Goal: Download file/media: Obtain a digital file from the website

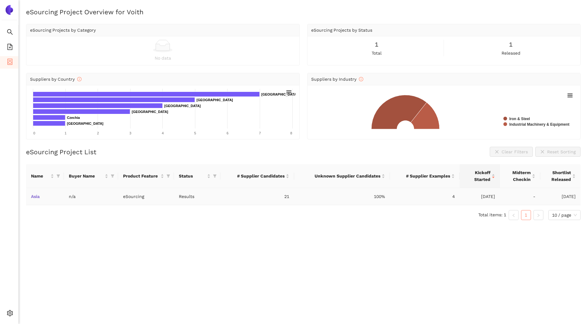
click at [0, 0] on link "Asia" at bounding box center [0, 0] width 0 height 0
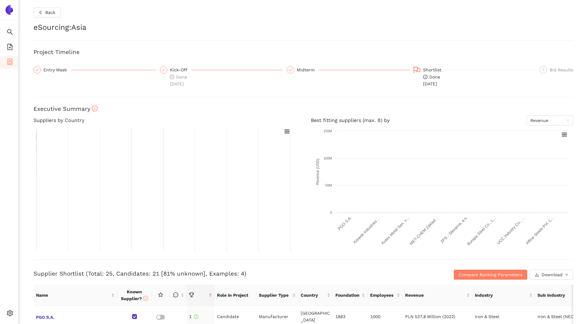
checkbox input "true"
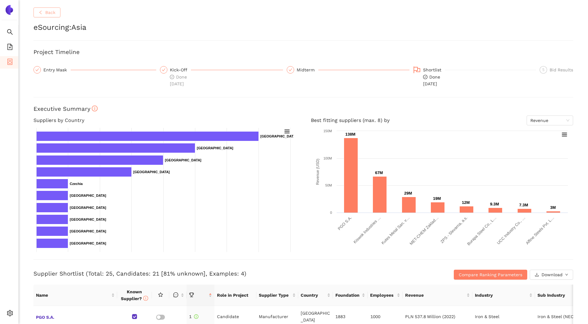
click at [45, 13] on span "Back" at bounding box center [50, 12] width 10 height 7
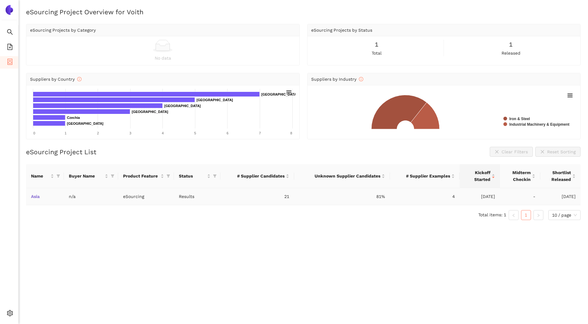
click at [0, 0] on link "Asia" at bounding box center [0, 0] width 0 height 0
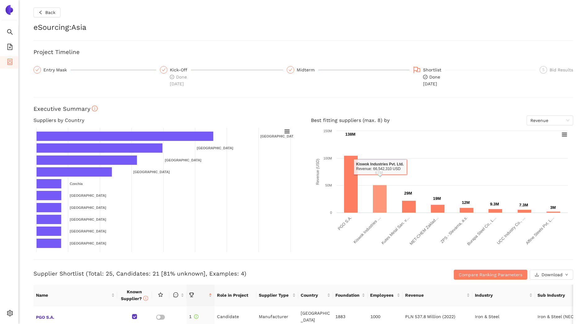
scroll to position [134, 0]
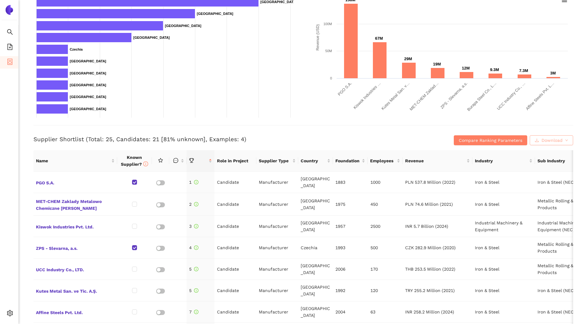
click at [542, 143] on span "Download" at bounding box center [552, 140] width 21 height 7
click at [547, 168] on span "XLSX" at bounding box center [546, 167] width 10 height 7
